Goal: Transaction & Acquisition: Purchase product/service

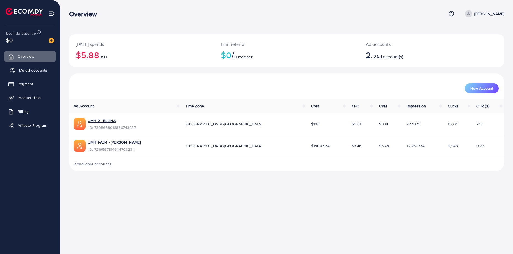
click at [27, 70] on span "My ad accounts" at bounding box center [33, 70] width 28 height 6
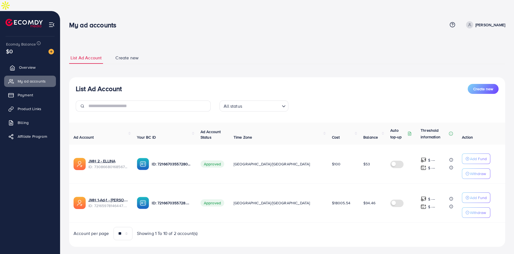
click at [31, 64] on span "Overview" at bounding box center [27, 67] width 17 height 6
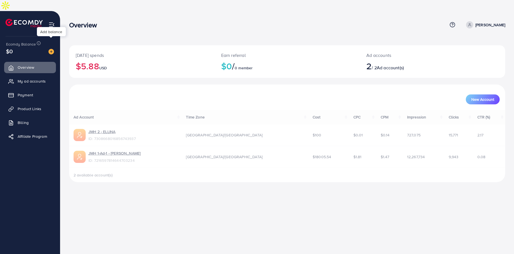
click at [52, 49] on img at bounding box center [52, 52] width 6 height 6
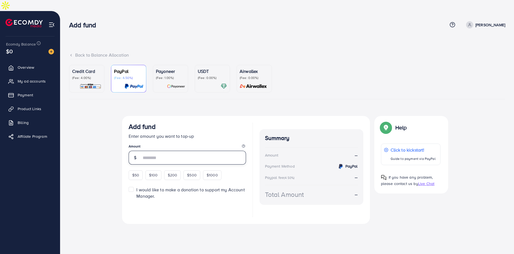
click at [163, 150] on input "number" at bounding box center [193, 157] width 105 height 14
click at [93, 68] on div "Credit Card (Fee: 4.00%)" at bounding box center [86, 74] width 29 height 12
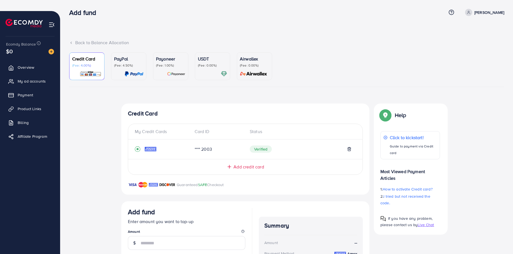
scroll to position [68, 0]
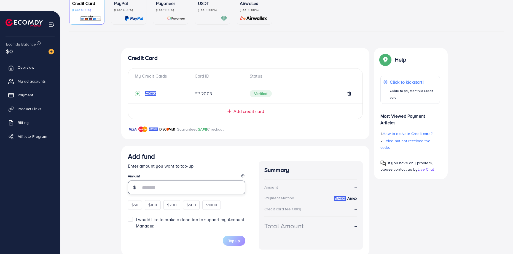
click at [161, 180] on input "number" at bounding box center [193, 187] width 105 height 14
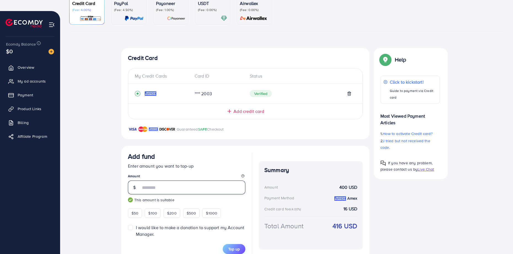
type input "***"
click at [237, 246] on span "Top up" at bounding box center [234, 249] width 12 height 6
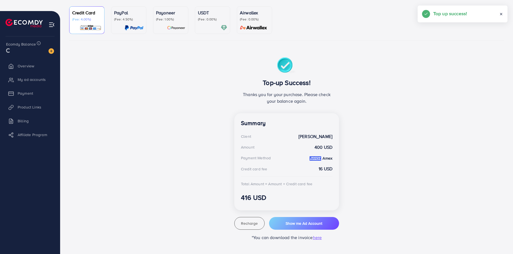
scroll to position [47, 0]
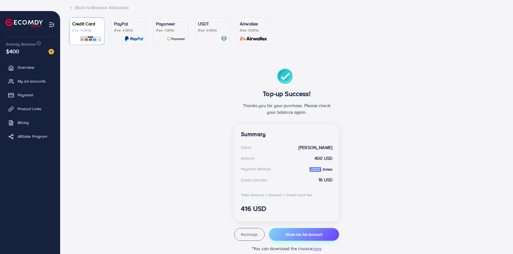
click at [326, 228] on button "Show me Ad Account" at bounding box center [304, 234] width 70 height 13
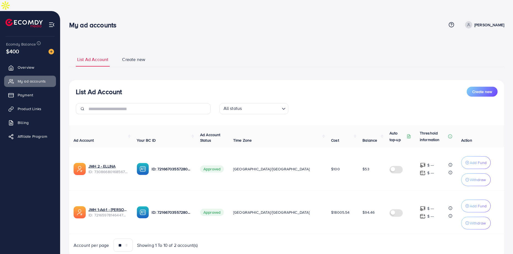
click at [489, 21] on p "[PERSON_NAME]" at bounding box center [489, 24] width 30 height 7
click at [468, 53] on span "Log out" at bounding box center [471, 56] width 15 height 7
